Goal: Task Accomplishment & Management: Manage account settings

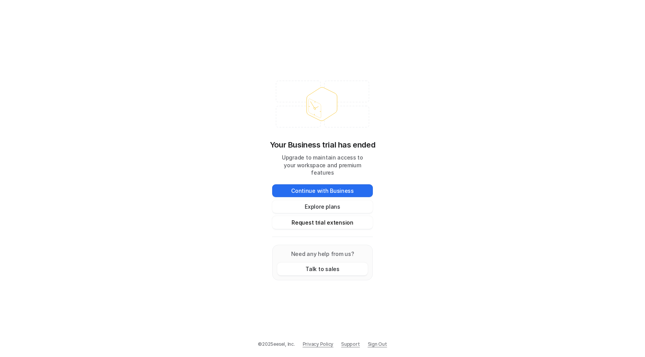
click at [297, 222] on button "Request trial extension" at bounding box center [322, 222] width 101 height 13
